Goal: Check status: Check status

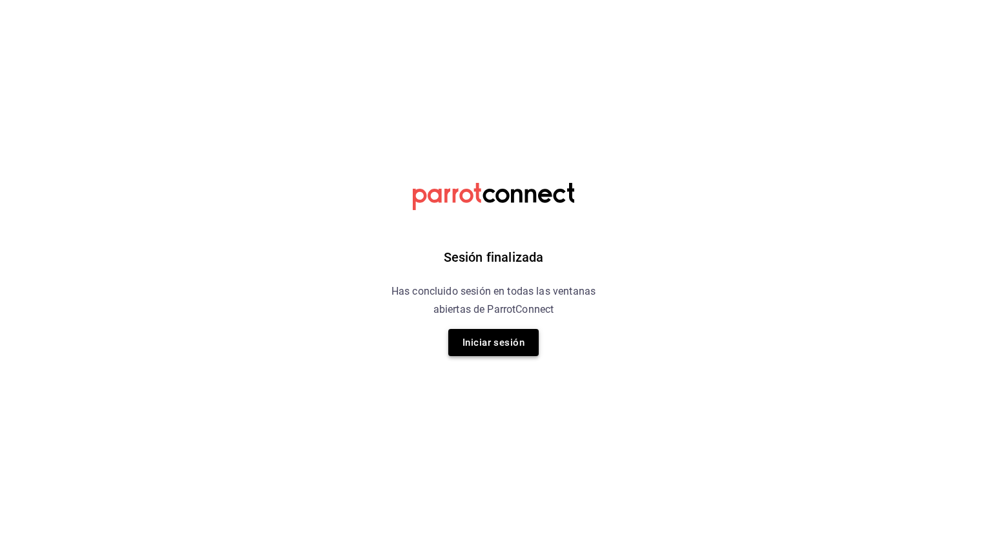
click at [498, 345] on button "Iniciar sesión" at bounding box center [493, 342] width 90 height 27
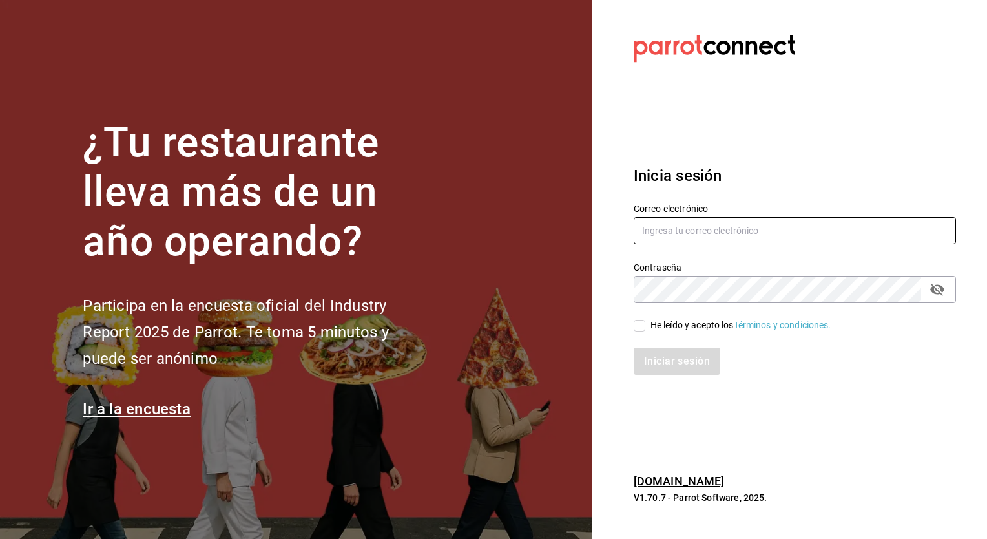
type input "[PERSON_NAME][EMAIL_ADDRESS][PERSON_NAME][DOMAIN_NAME]"
click at [641, 327] on input "He leído y acepto los Términos y condiciones." at bounding box center [639, 326] width 12 height 12
checkbox input "true"
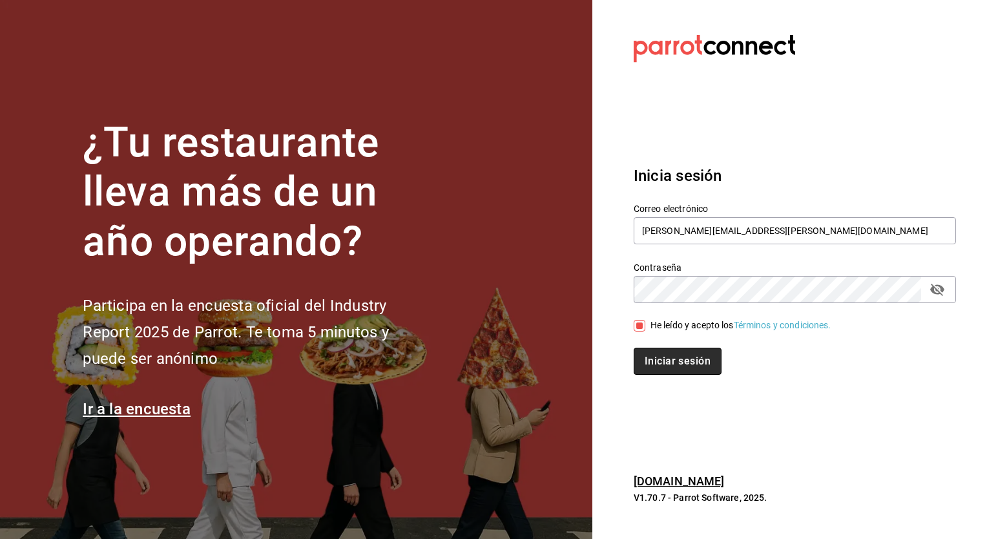
click at [655, 351] on button "Iniciar sesión" at bounding box center [677, 360] width 88 height 27
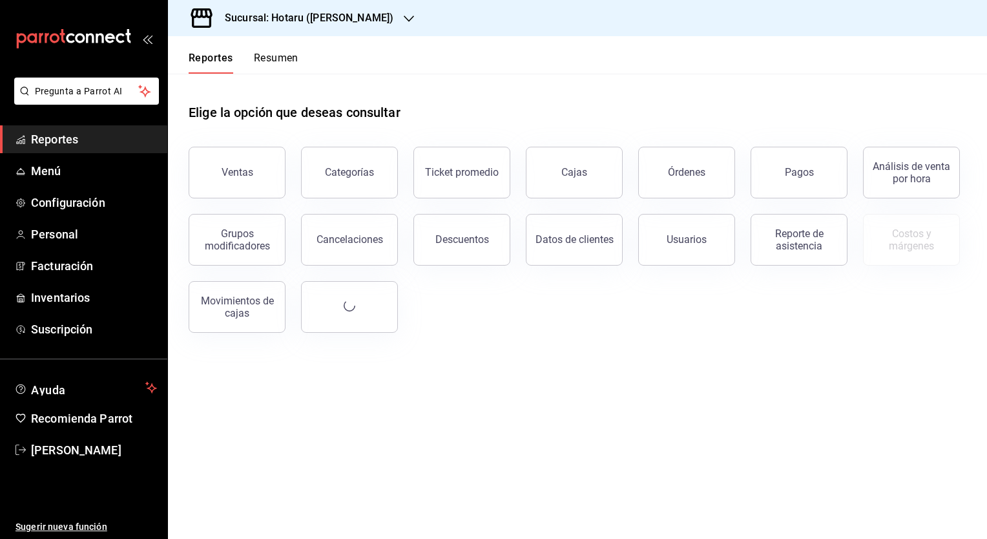
click at [298, 8] on div "Sucursal: Hotaru (Valle)" at bounding box center [298, 18] width 241 height 36
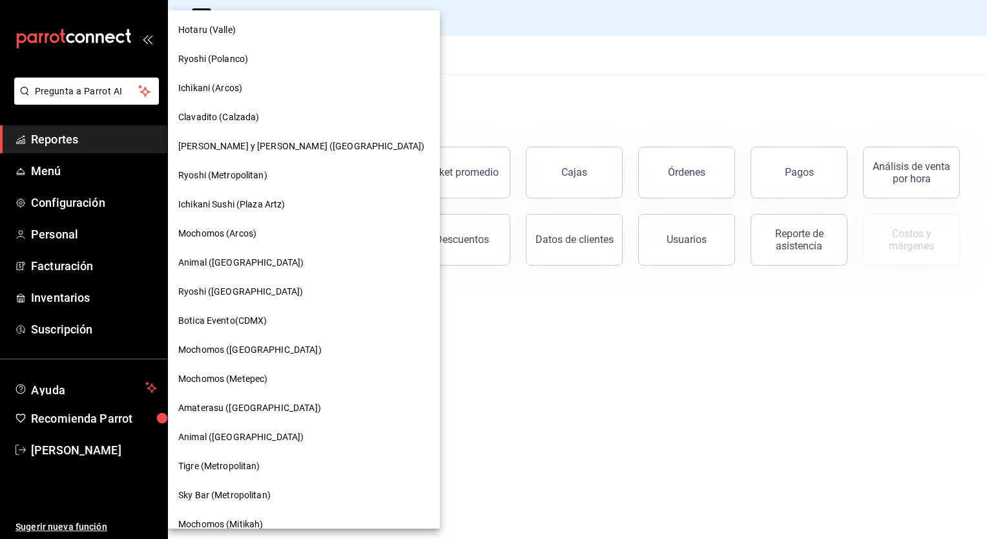
click at [220, 234] on span "Mochomos (Arcos)" at bounding box center [217, 234] width 78 height 14
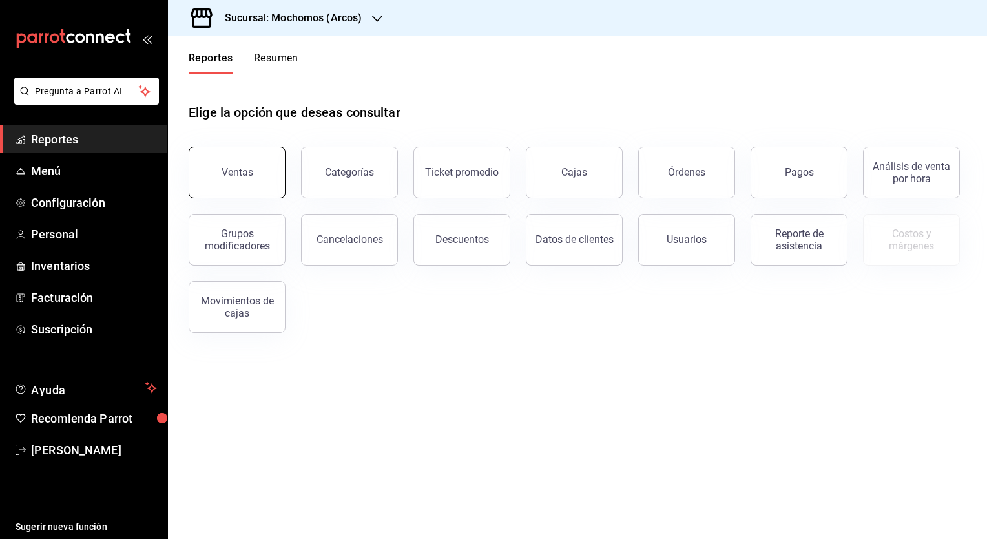
click at [220, 161] on button "Ventas" at bounding box center [237, 173] width 97 height 52
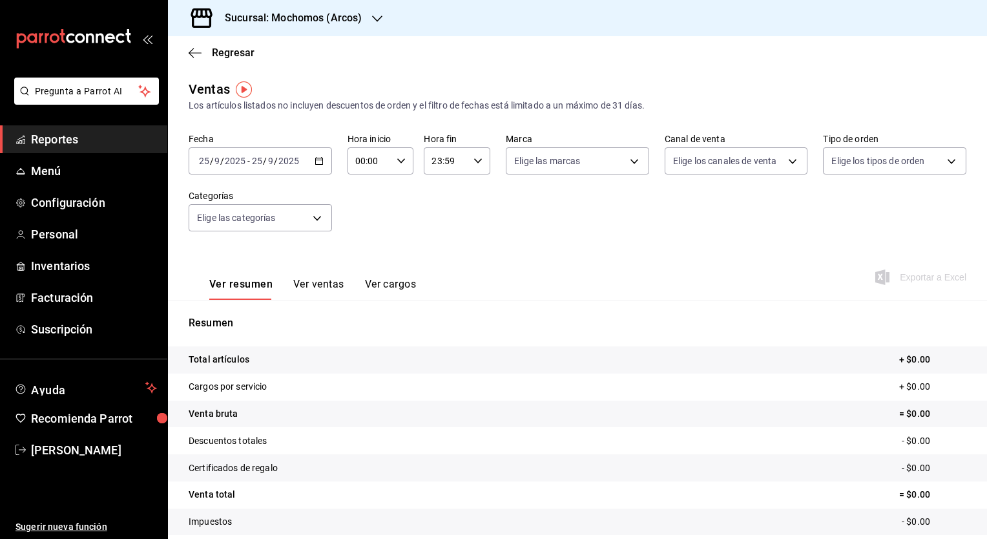
click at [315, 161] on icon "button" at bounding box center [318, 160] width 9 height 9
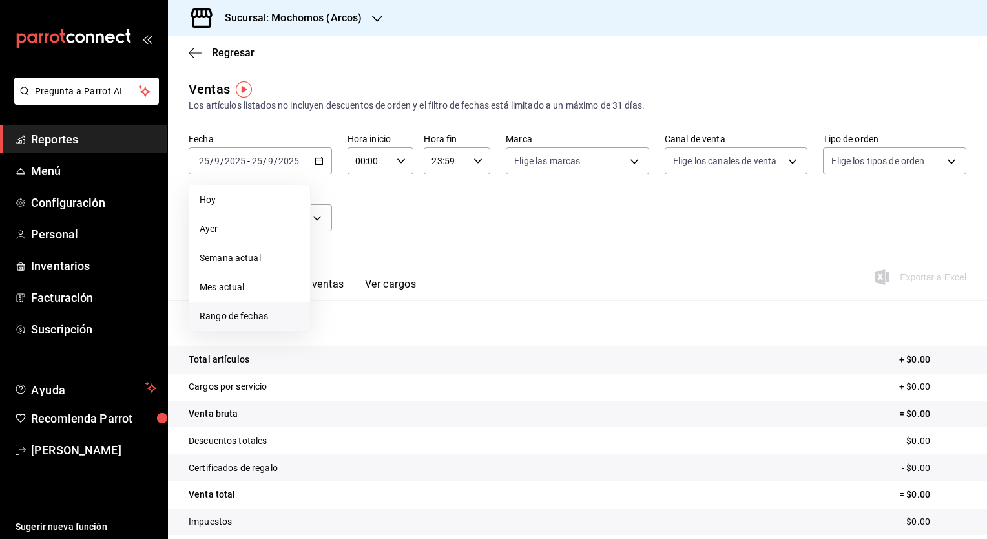
click at [254, 309] on span "Rango de fechas" at bounding box center [250, 316] width 100 height 14
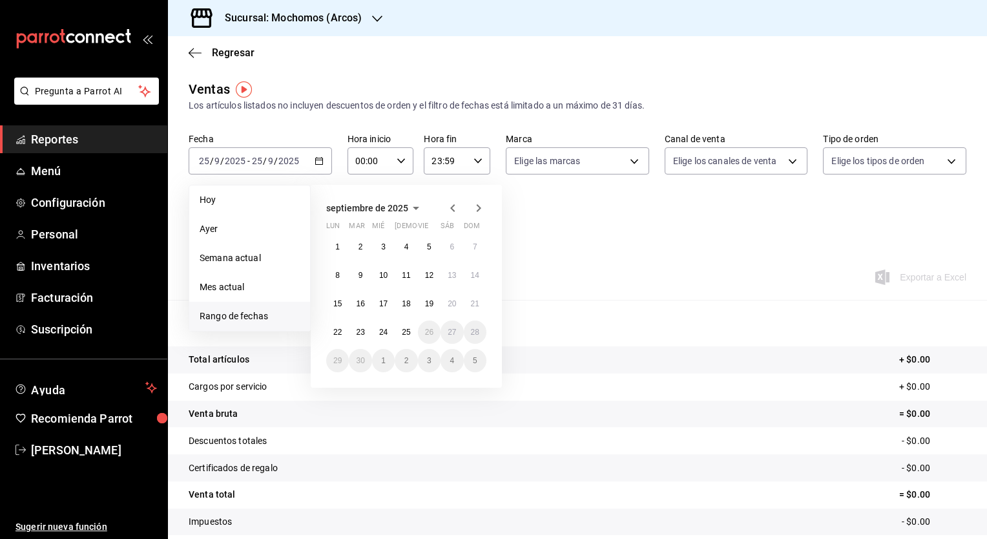
click at [404, 207] on span "septiembre de 2025" at bounding box center [367, 208] width 82 height 10
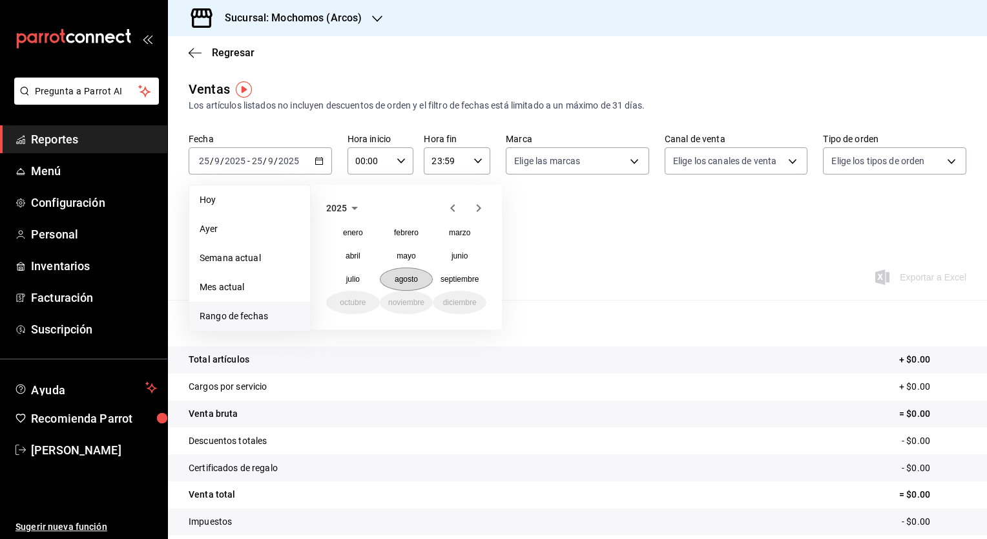
click at [413, 280] on abbr "agosto" at bounding box center [406, 278] width 23 height 9
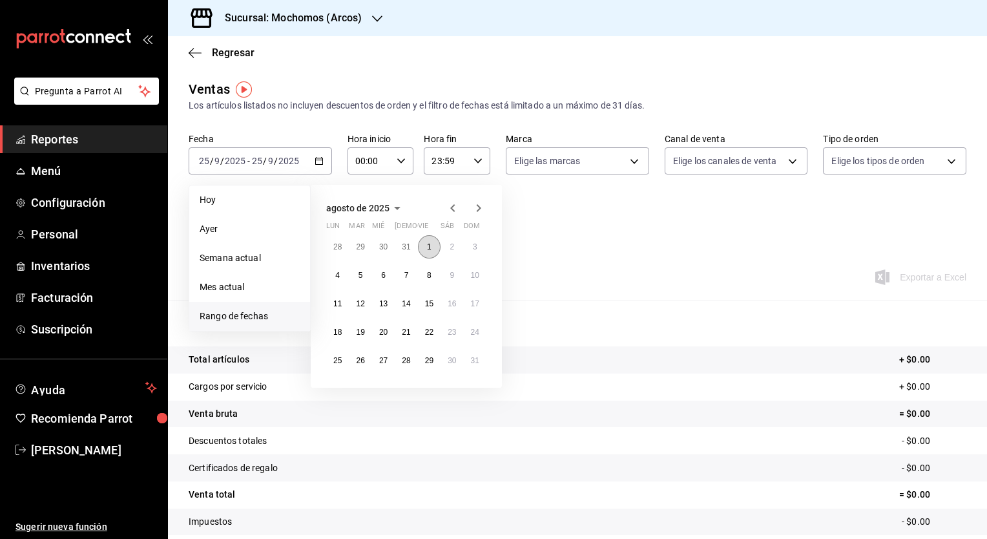
click at [432, 249] on button "1" at bounding box center [429, 246] width 23 height 23
click at [477, 210] on icon "button" at bounding box center [479, 208] width 5 height 8
click at [448, 207] on icon "button" at bounding box center [452, 207] width 15 height 15
click at [477, 361] on abbr "31" at bounding box center [475, 360] width 8 height 9
